Goal: Task Accomplishment & Management: Manage account settings

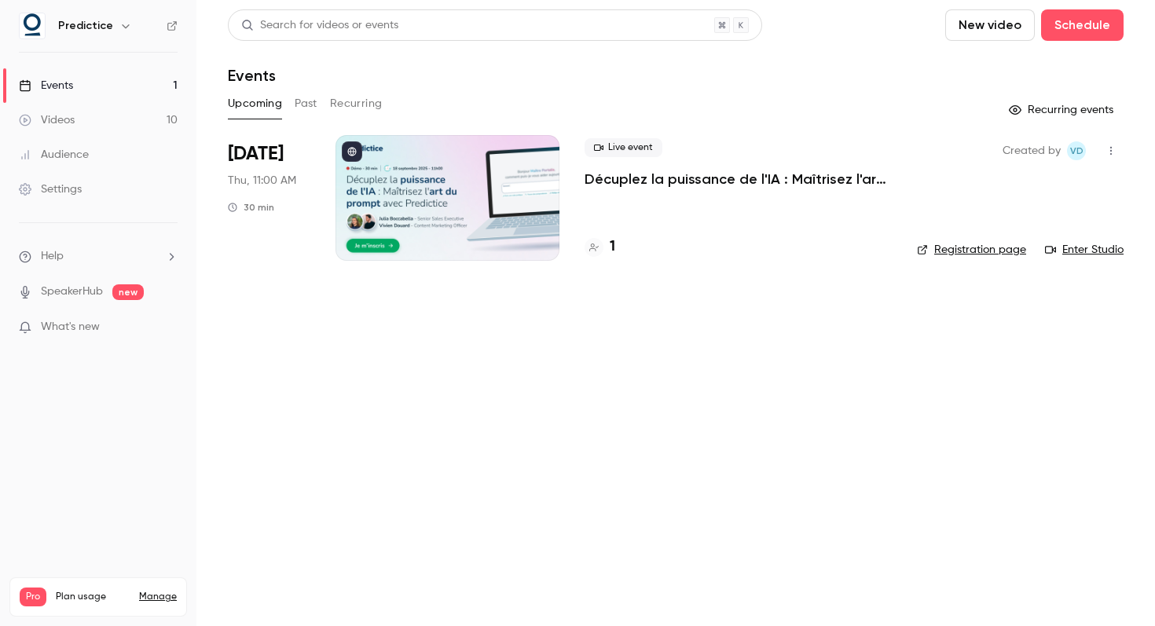
click at [108, 114] on link "Videos 10" at bounding box center [98, 120] width 196 height 35
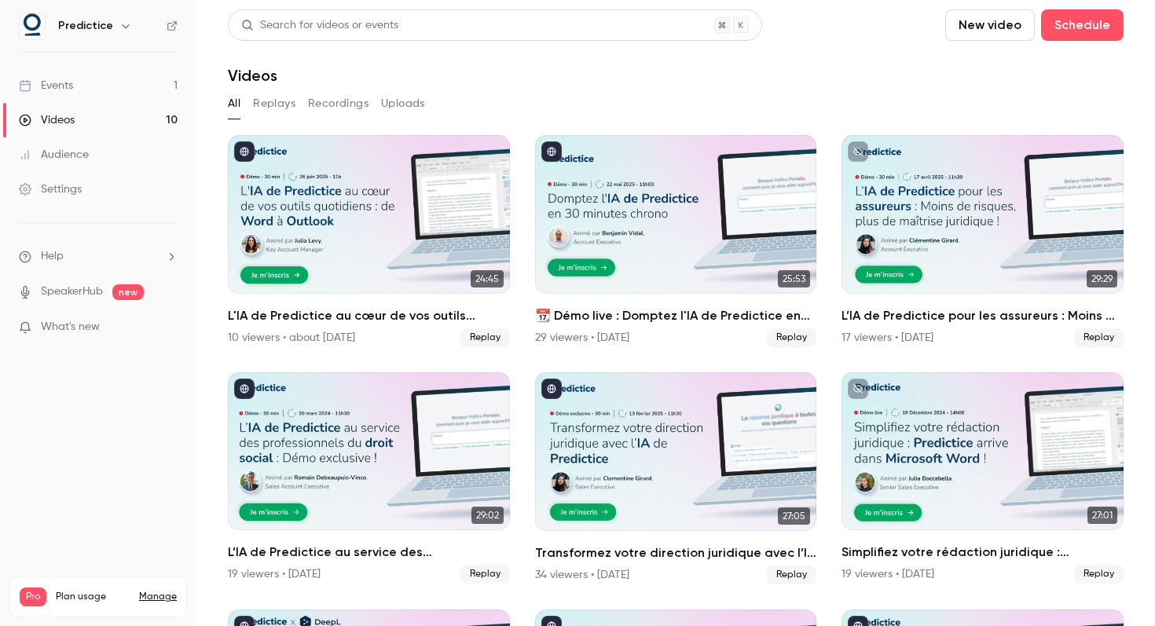
click at [73, 190] on div "Settings" at bounding box center [50, 189] width 63 height 16
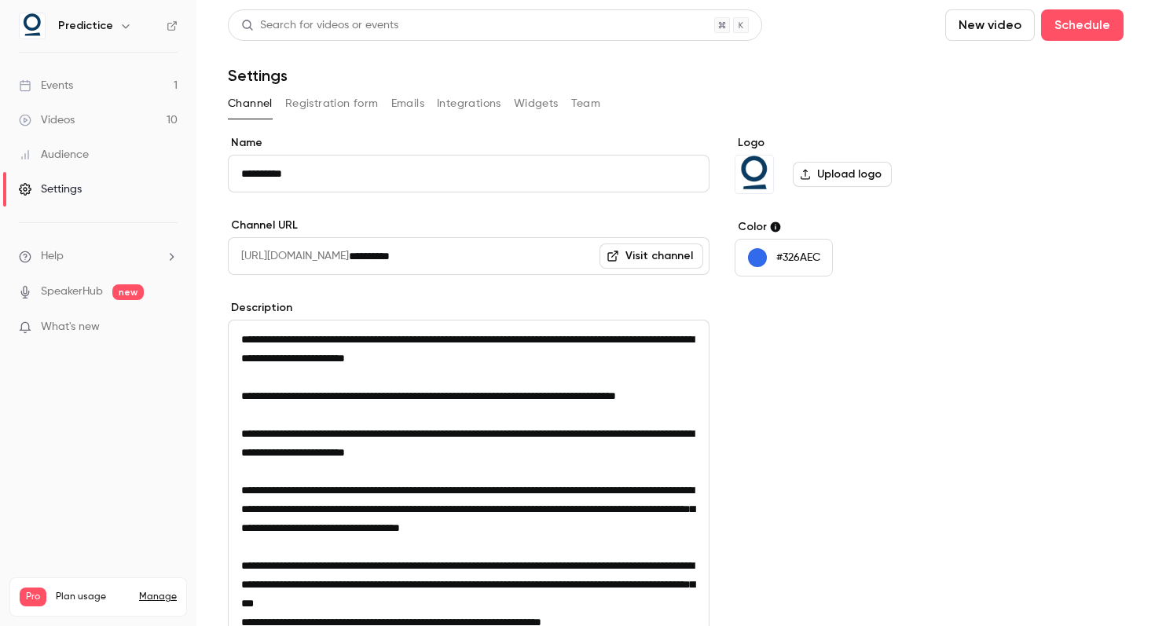
click at [82, 156] on div "Audience" at bounding box center [54, 155] width 70 height 16
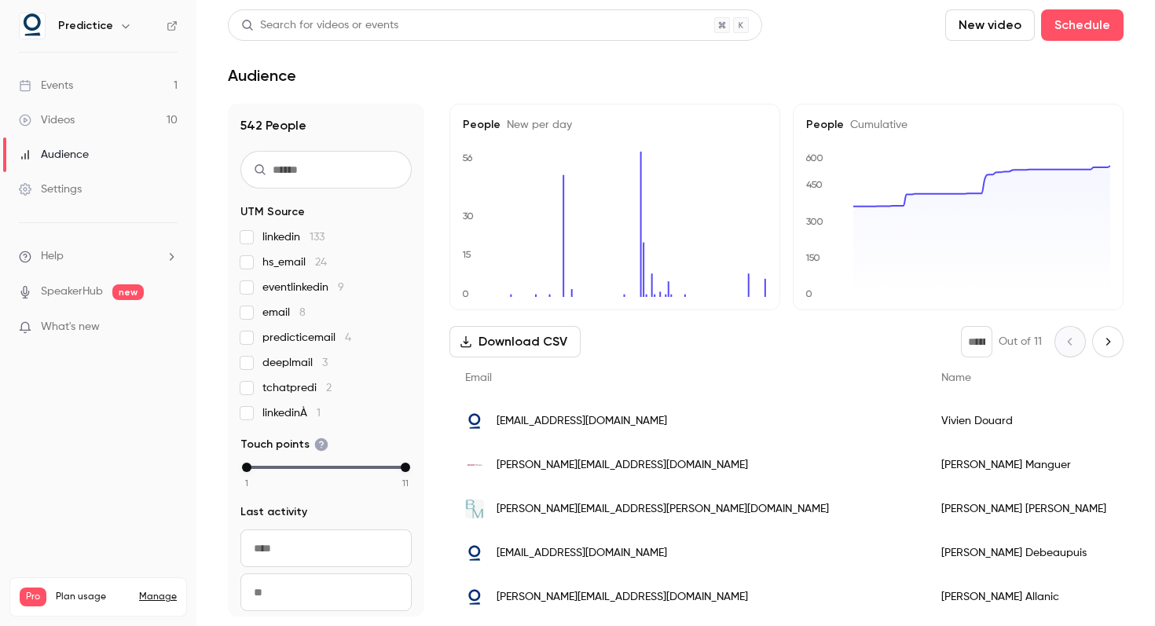
click at [88, 114] on link "Videos 10" at bounding box center [98, 120] width 196 height 35
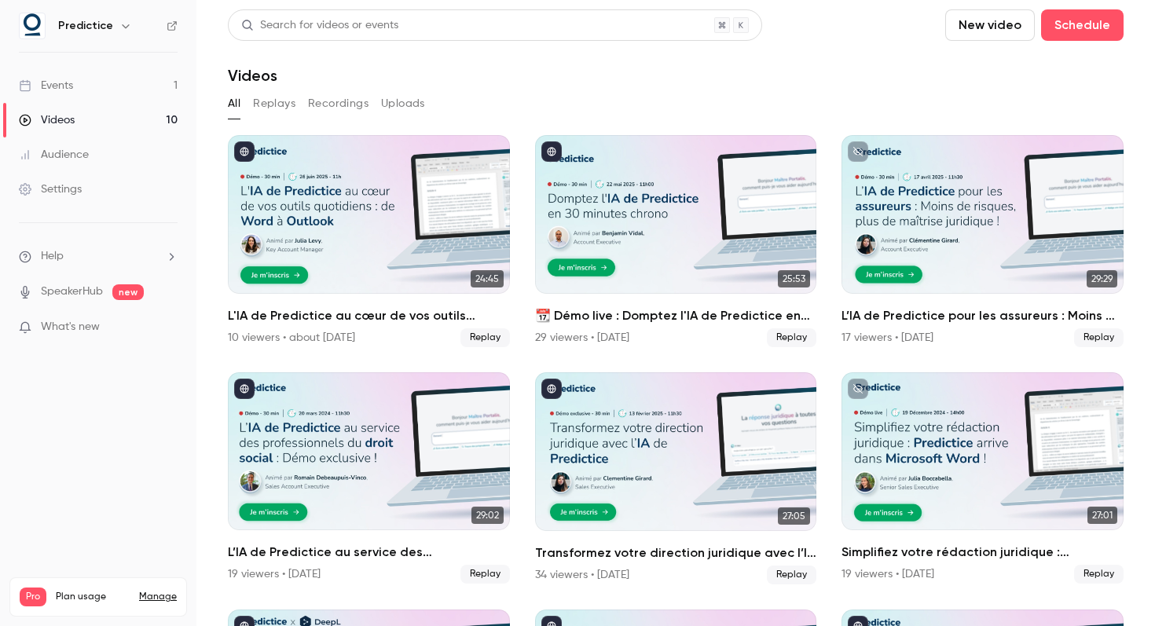
click at [82, 90] on link "Events 1" at bounding box center [98, 85] width 196 height 35
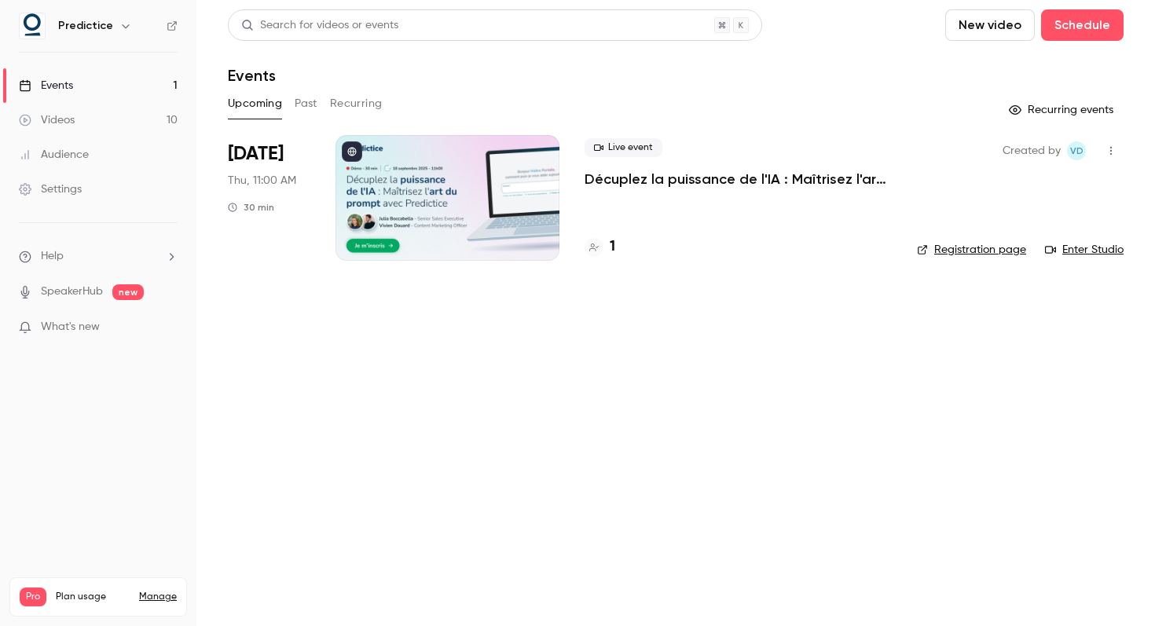
click at [660, 284] on main "Search for videos or events New video Schedule Events Upcoming Past Recurring R…" at bounding box center [675, 313] width 958 height 626
click at [73, 127] on div "Videos" at bounding box center [47, 120] width 56 height 16
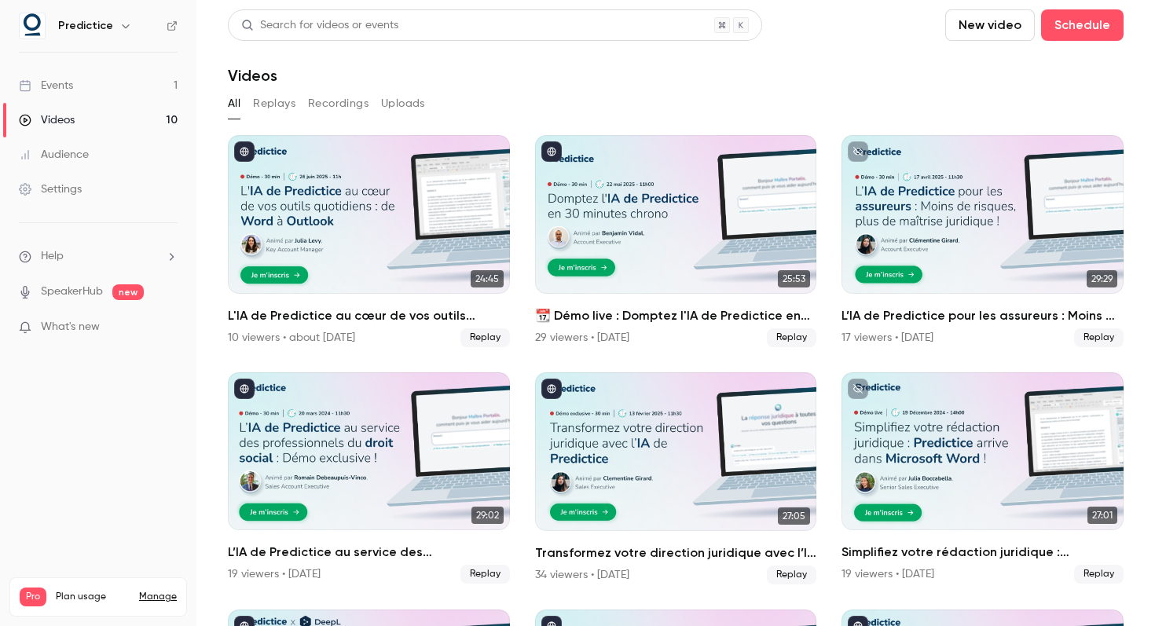
click at [73, 147] on div "Audience" at bounding box center [54, 155] width 70 height 16
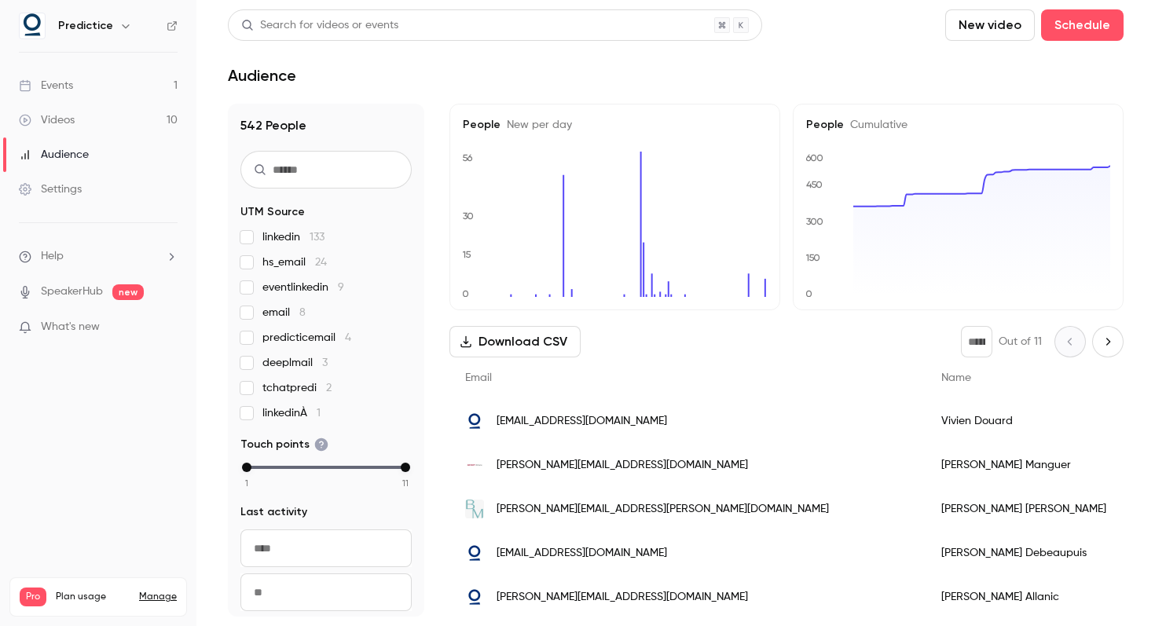
click at [73, 185] on div "Settings" at bounding box center [50, 189] width 63 height 16
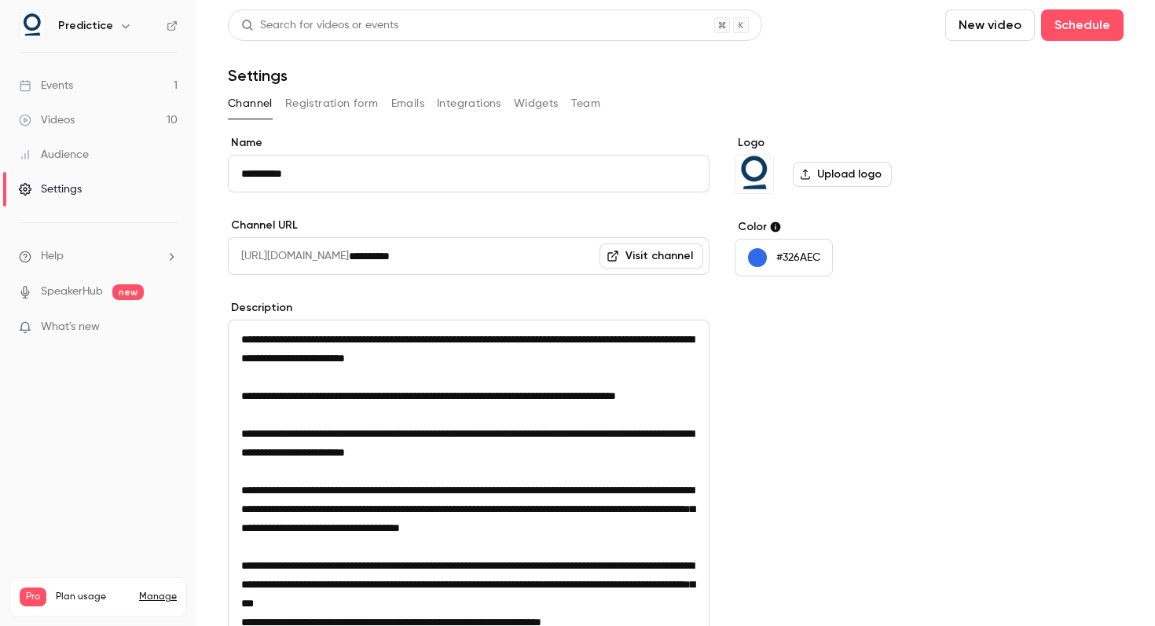
click at [90, 259] on li "Help" at bounding box center [98, 256] width 159 height 16
click at [75, 285] on div at bounding box center [577, 313] width 1155 height 626
click at [75, 295] on link "SpeakerHub" at bounding box center [72, 292] width 62 height 16
click at [104, 159] on link "Audience" at bounding box center [98, 154] width 196 height 35
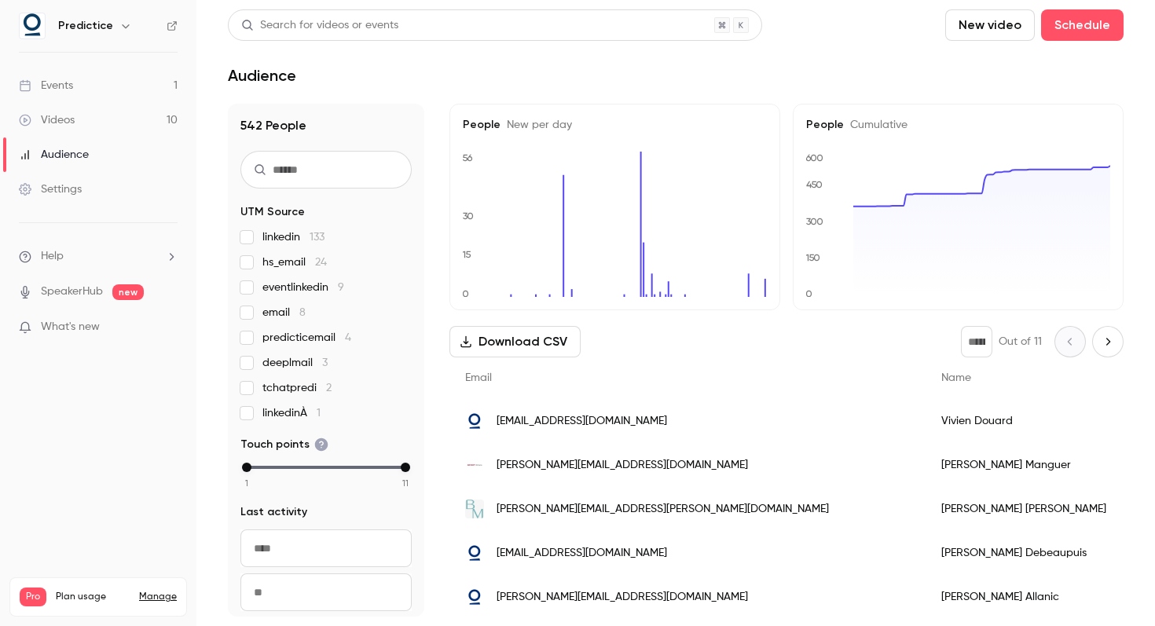
click at [98, 122] on link "Videos 10" at bounding box center [98, 120] width 196 height 35
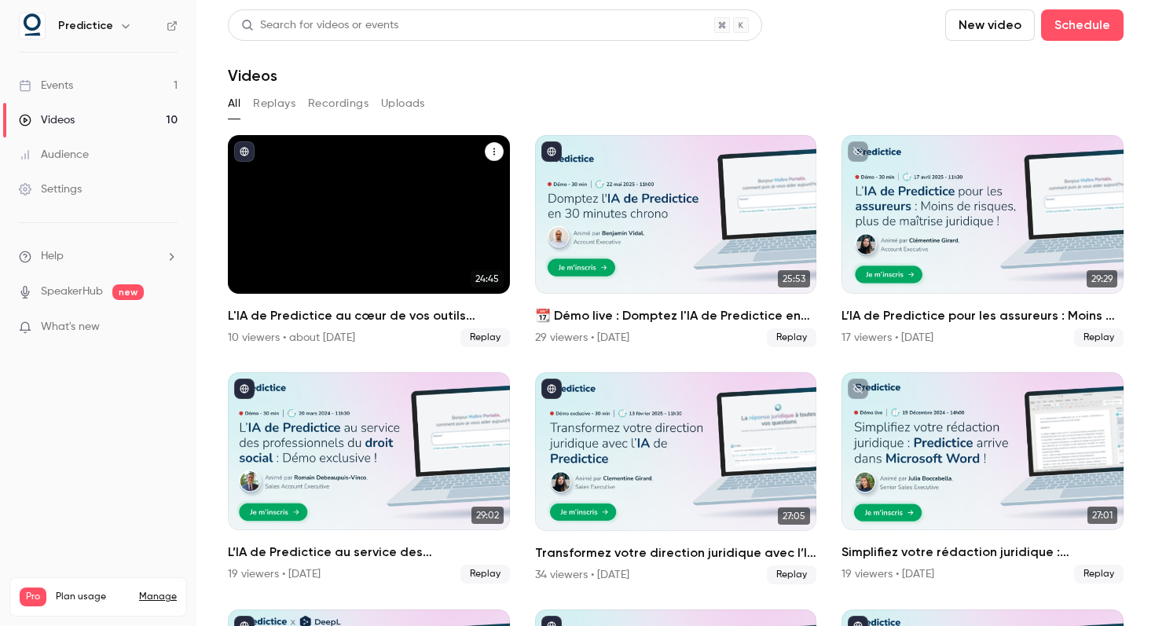
scroll to position [451, 0]
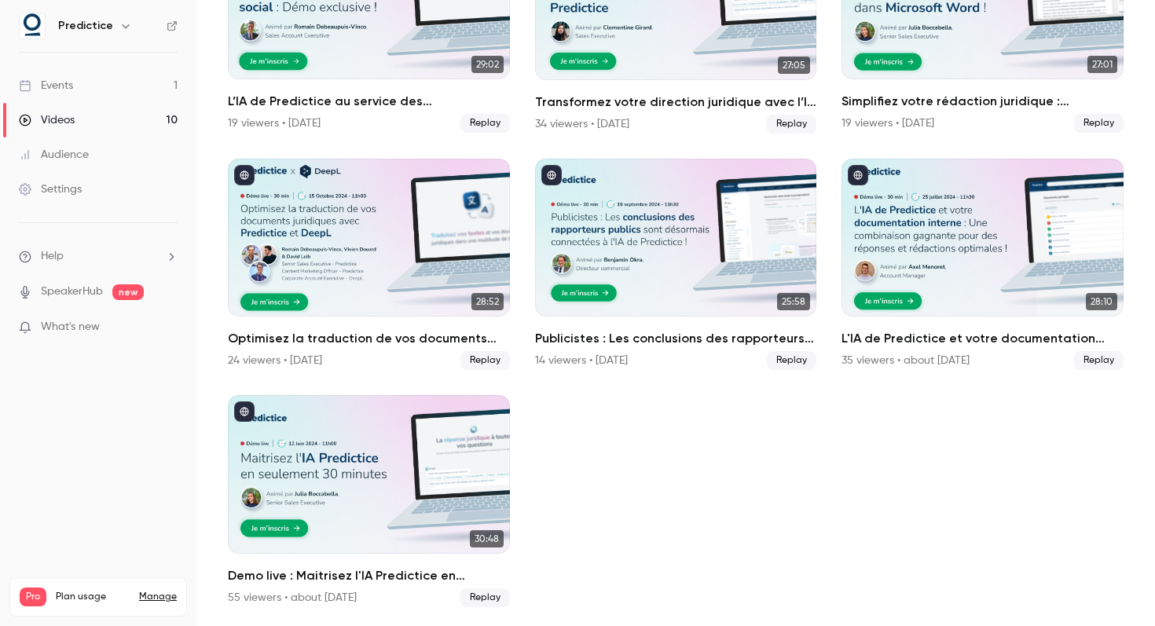
click at [100, 82] on link "Events 1" at bounding box center [98, 85] width 196 height 35
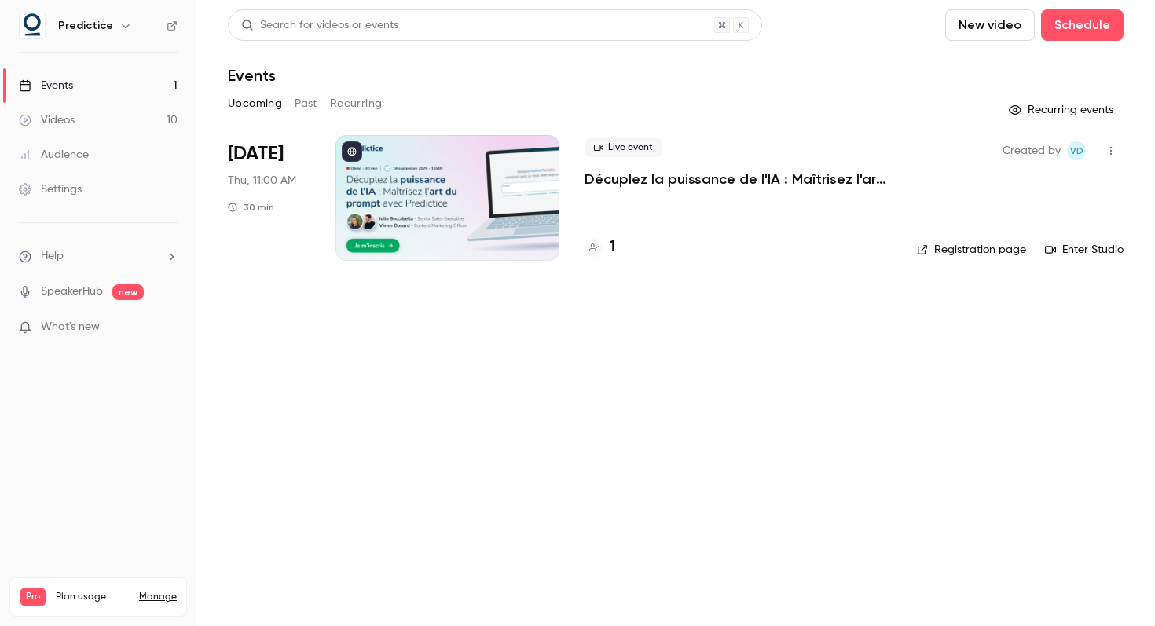
click at [119, 24] on icon "button" at bounding box center [125, 26] width 13 height 13
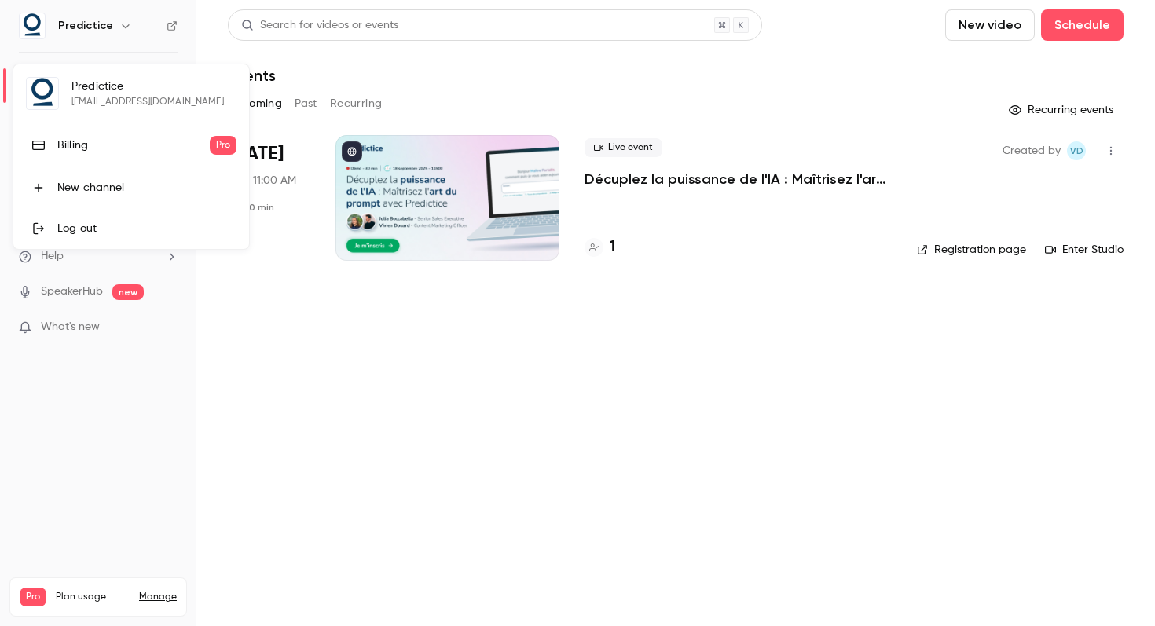
click at [119, 24] on div at bounding box center [577, 313] width 1155 height 626
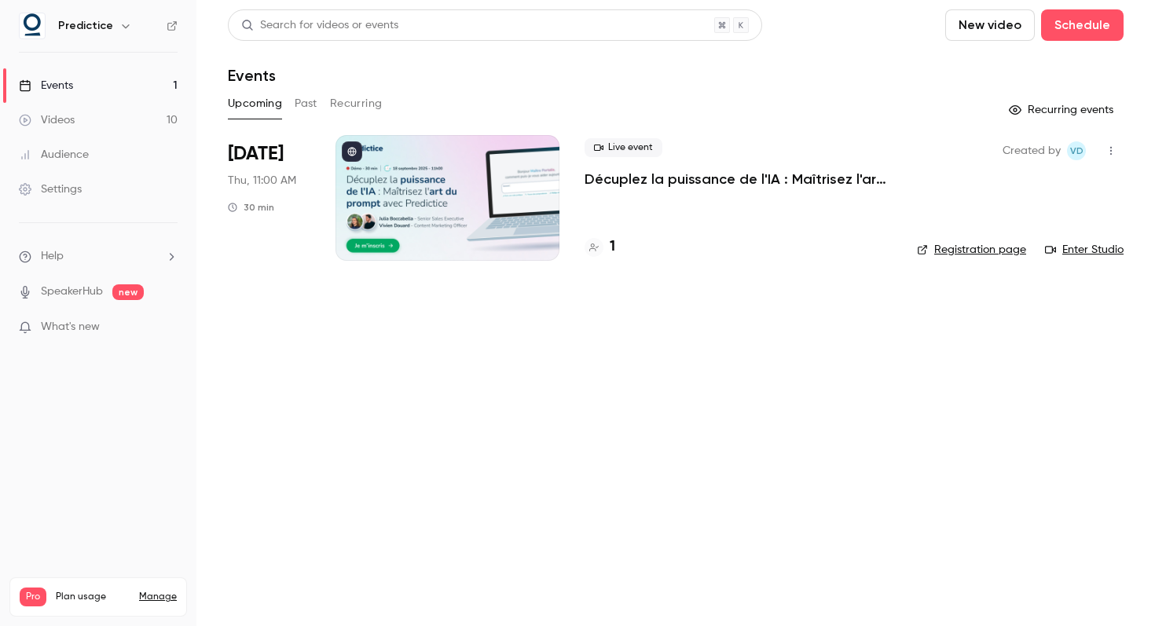
click at [76, 591] on span "Plan usage" at bounding box center [93, 597] width 74 height 13
click at [1115, 148] on icon "button" at bounding box center [1110, 150] width 13 height 11
click at [1115, 148] on div at bounding box center [577, 313] width 1155 height 626
click at [1115, 148] on icon "button" at bounding box center [1110, 150] width 13 height 11
click at [1115, 148] on div at bounding box center [577, 313] width 1155 height 626
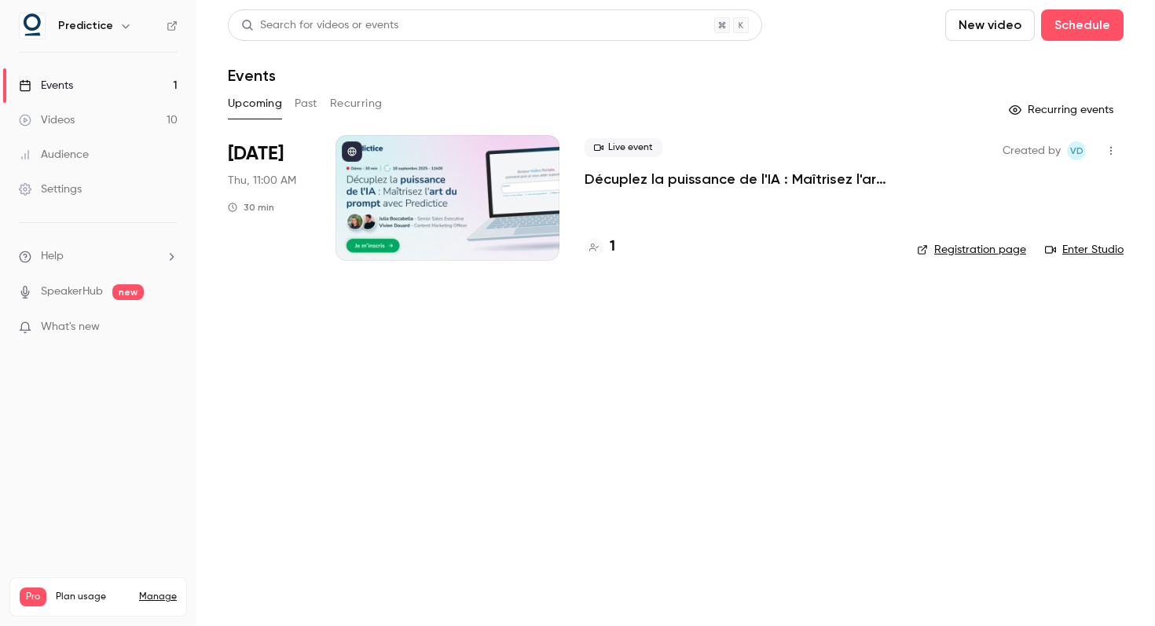
click at [159, 591] on link "Manage" at bounding box center [158, 597] width 38 height 13
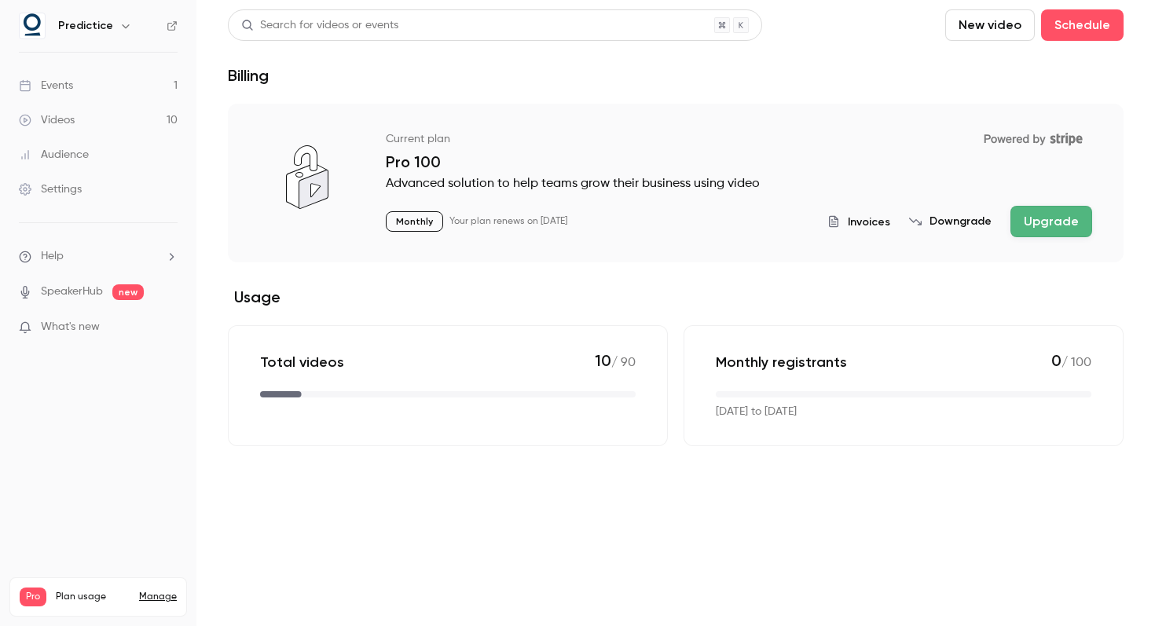
click at [871, 222] on span "Invoices" at bounding box center [869, 222] width 42 height 16
